Goal: Complete application form: Complete application form

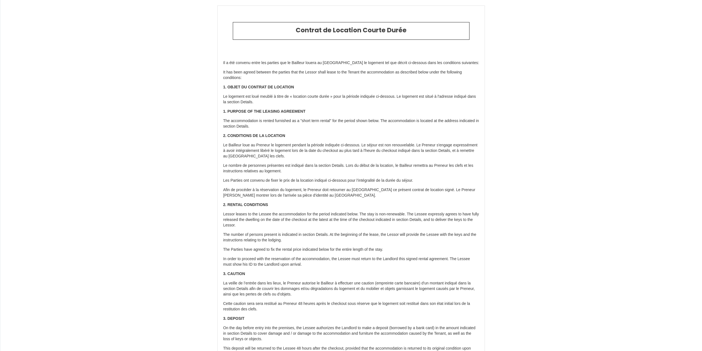
select select
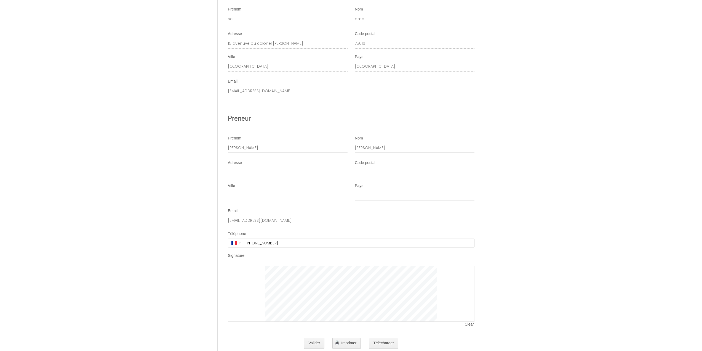
scroll to position [960, 0]
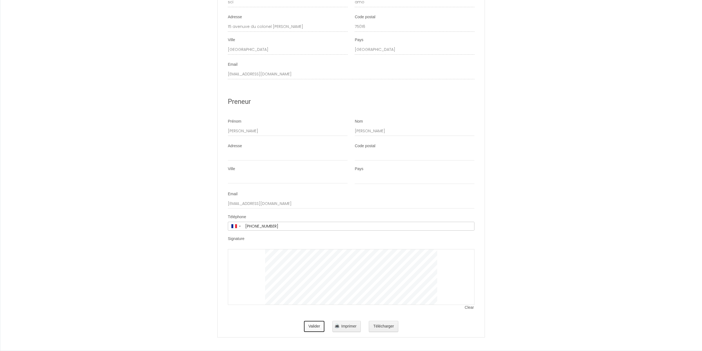
click at [310, 329] on button "Valider" at bounding box center [314, 326] width 21 height 11
click at [295, 151] on input "Adresse" at bounding box center [288, 156] width 120 height 10
type input "[STREET_ADDRESS], Archimbaud Chemin de la haute levade"
type input "30110"
type input "Sainte [PERSON_NAME] d'Andorge"
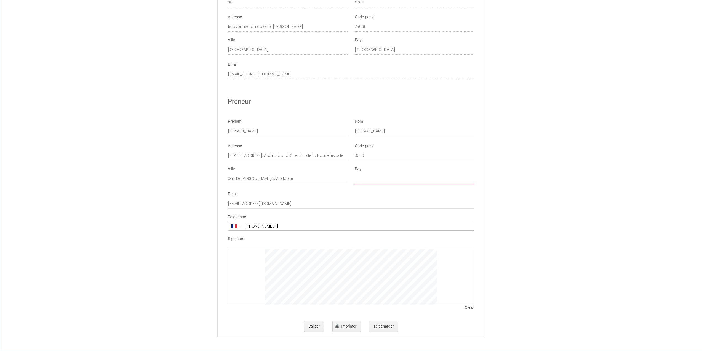
select select "FR"
type input "[EMAIL_ADDRESS][DOMAIN_NAME]"
type input "[PHONE_NUMBER]"
drag, startPoint x: 267, startPoint y: 155, endPoint x: 465, endPoint y: 157, distance: 198.6
click at [460, 156] on div "Adresse [STREET_ADDRESS] Chemin de la haute levade Code postal 30110" at bounding box center [351, 154] width 254 height 23
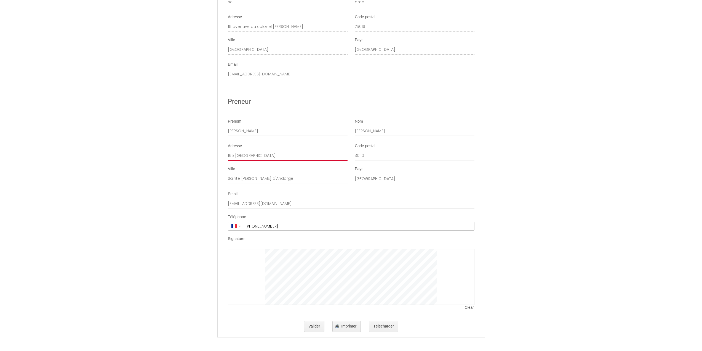
type input "165 [GEOGRAPHIC_DATA]"
click at [311, 327] on button "Valider" at bounding box center [314, 326] width 21 height 11
click at [385, 327] on button "Télécharger" at bounding box center [384, 326] width 30 height 11
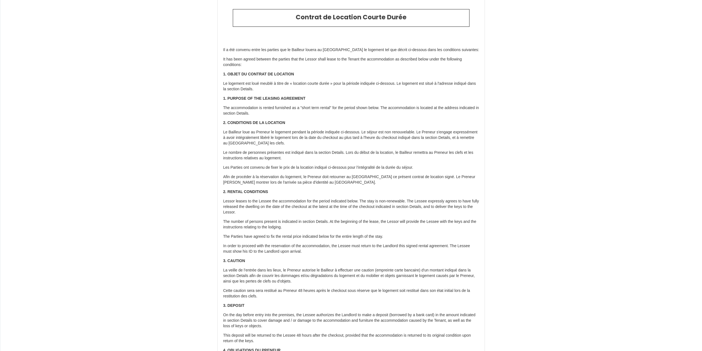
scroll to position [0, 0]
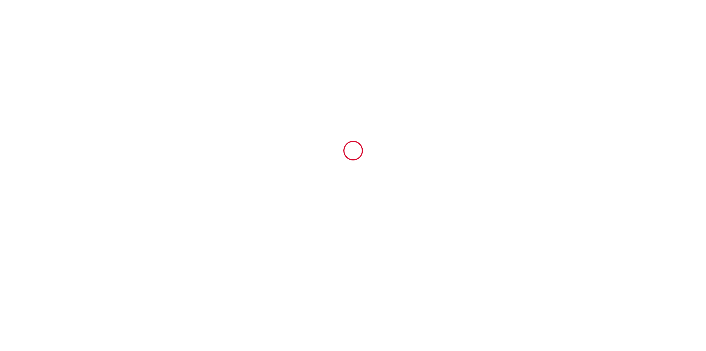
type input "6710822"
type input "Sunshine - coeur de ville avec terrasse"
type input "[STREET_ADDRESS]"
type input "30900"
type input "[GEOGRAPHIC_DATA]"
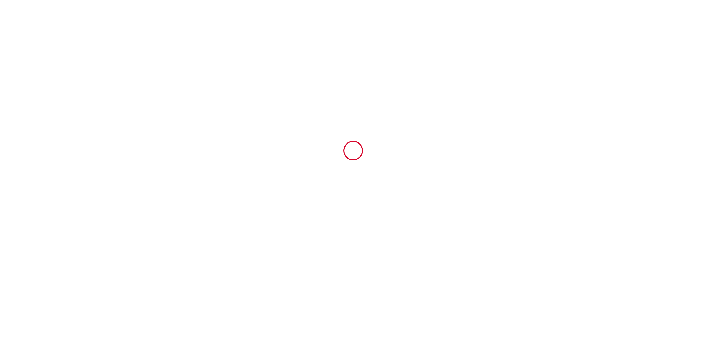
type input "[GEOGRAPHIC_DATA]"
type input "[DATE]"
type input "2"
type input "0"
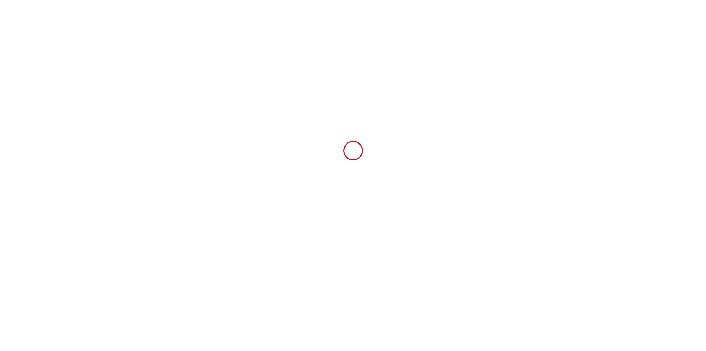
type input "500"
type input "117.47"
type input "sci"
type input "amo"
type input "15 avenuve du colonel [PERSON_NAME]"
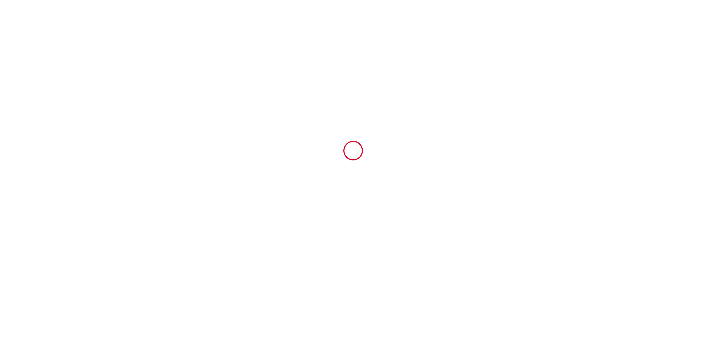
type input "75016"
type input "[GEOGRAPHIC_DATA]"
type input "[EMAIL_ADDRESS][DOMAIN_NAME]"
type input "[PERSON_NAME]"
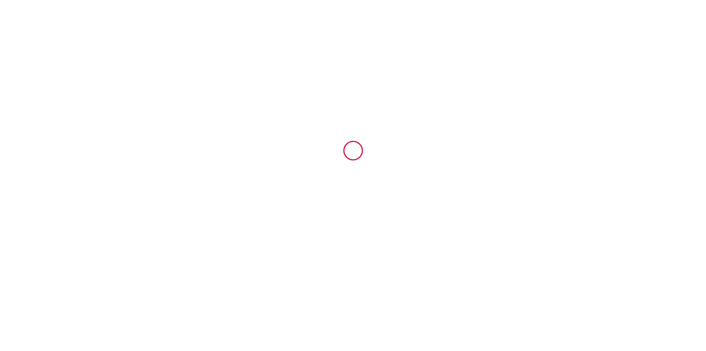
type input "[PERSON_NAME]"
type input "[EMAIL_ADDRESS][DOMAIN_NAME]"
type input "[PHONE_NUMBER]"
select select
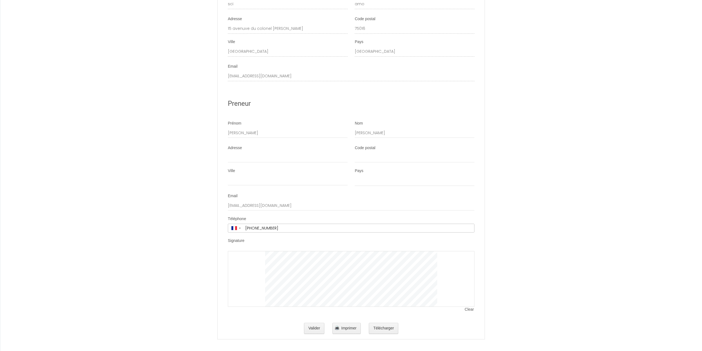
scroll to position [960, 0]
